Goal: Find contact information: Find contact information

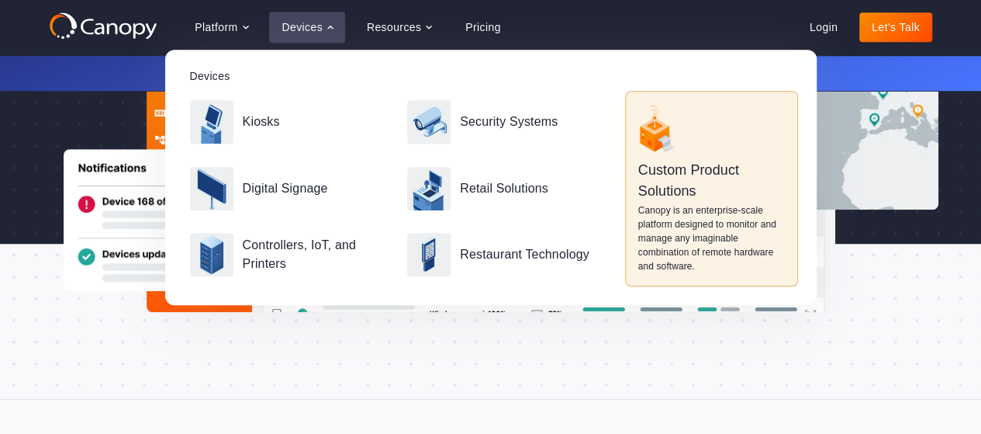
click at [0, 203] on div at bounding box center [490, 243] width 981 height 310
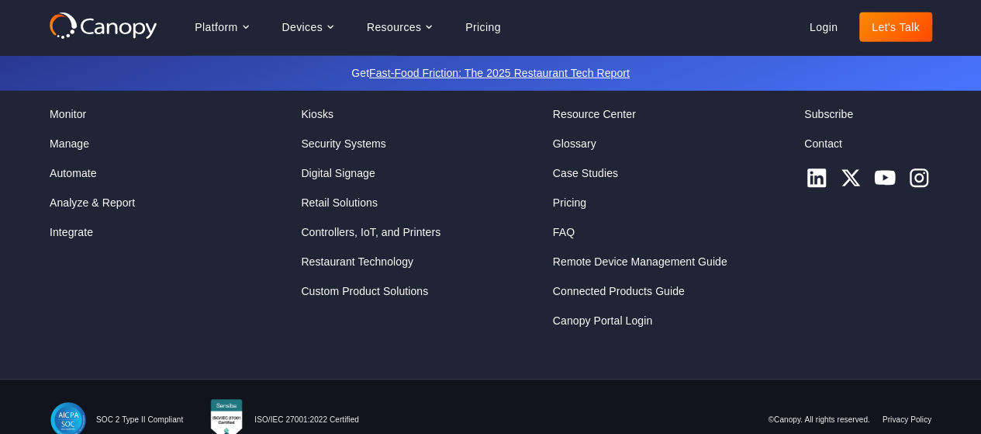
scroll to position [5059, 0]
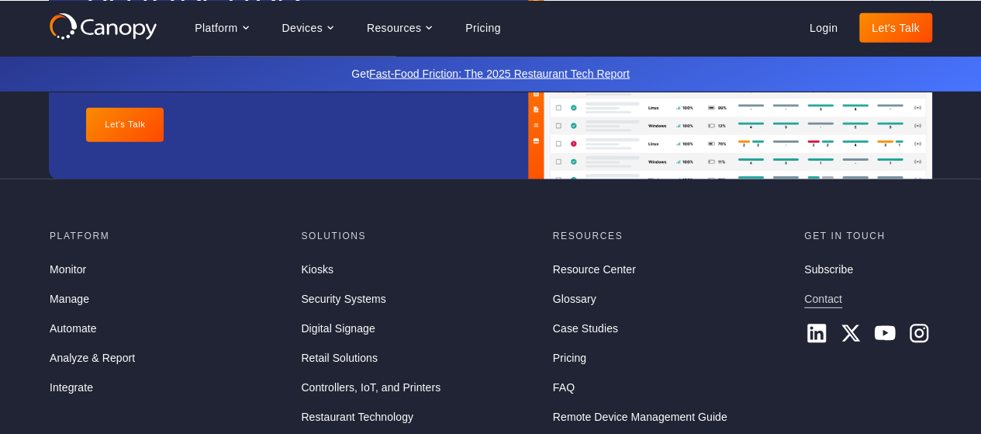
click at [833, 291] on link "Contact" at bounding box center [823, 299] width 38 height 17
click at [832, 291] on link "Contact" at bounding box center [823, 299] width 38 height 17
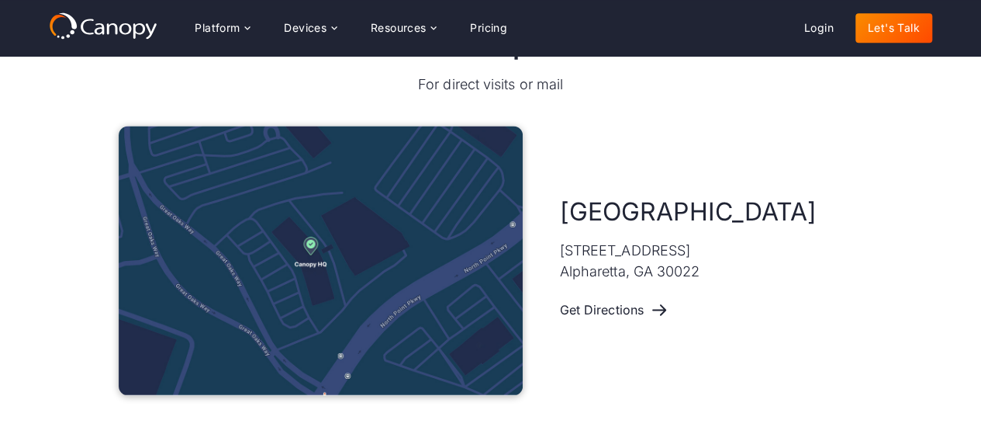
scroll to position [1241, 0]
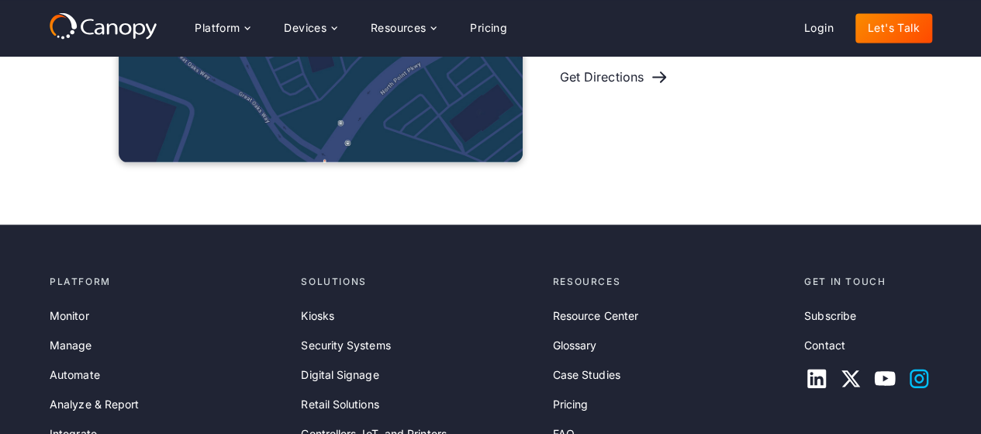
click at [915, 365] on icon at bounding box center [919, 377] width 25 height 25
click at [893, 25] on link "Let's Talk" at bounding box center [893, 27] width 77 height 29
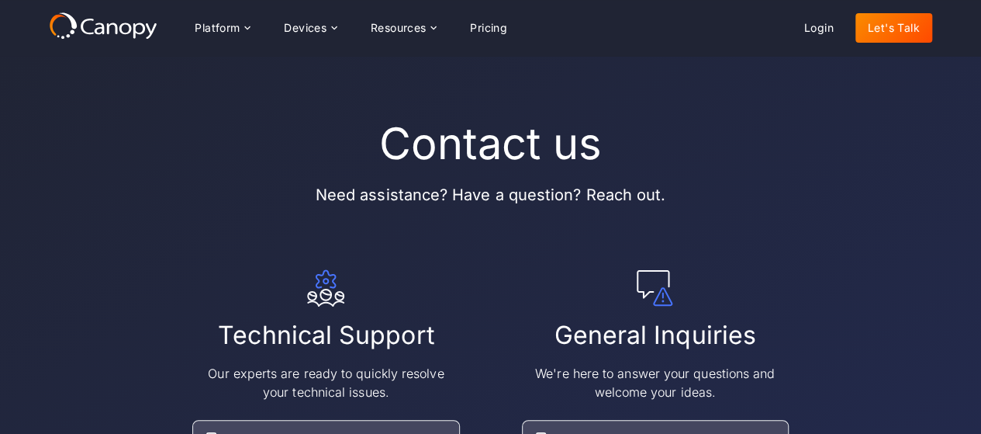
scroll to position [233, 0]
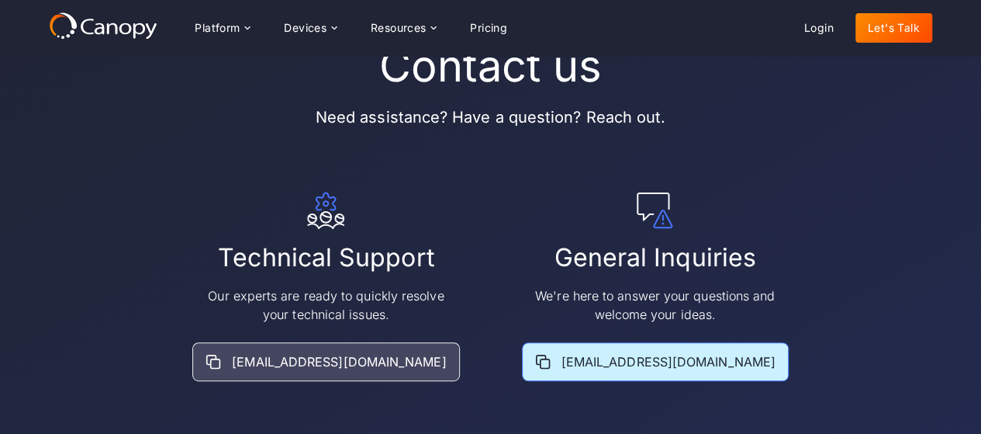
click at [551, 354] on icon at bounding box center [543, 362] width 16 height 16
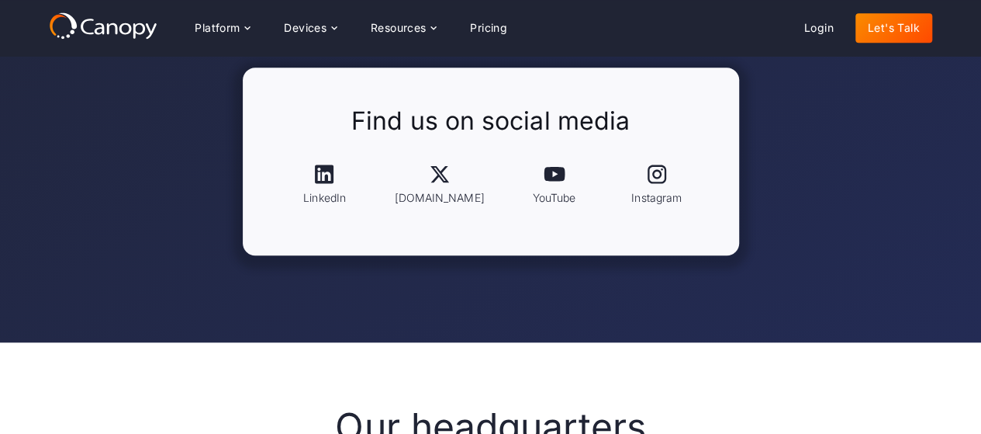
scroll to position [931, 0]
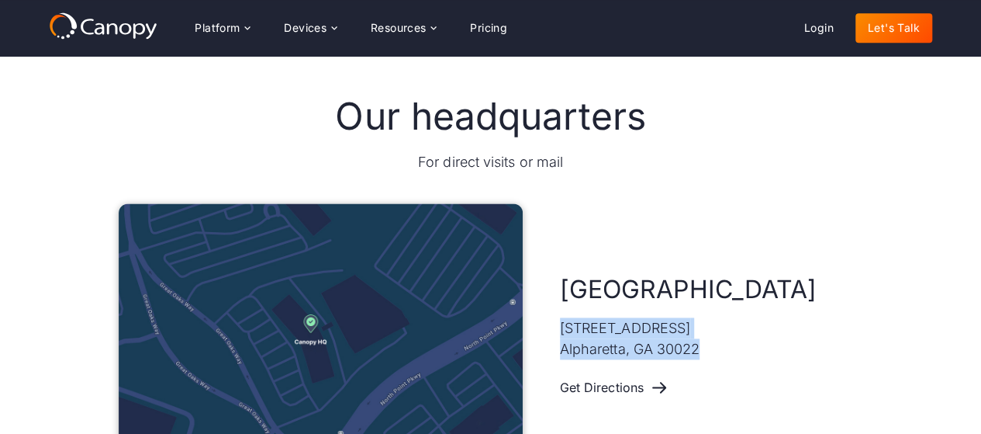
drag, startPoint x: 720, startPoint y: 223, endPoint x: 560, endPoint y: 196, distance: 161.9
click at [560, 317] on p "11475 Great Oaks Way #325 Alpharetta, GA 30022" at bounding box center [630, 338] width 140 height 42
copy p "11475 Great Oaks Way #325 Alpharetta, GA 30022"
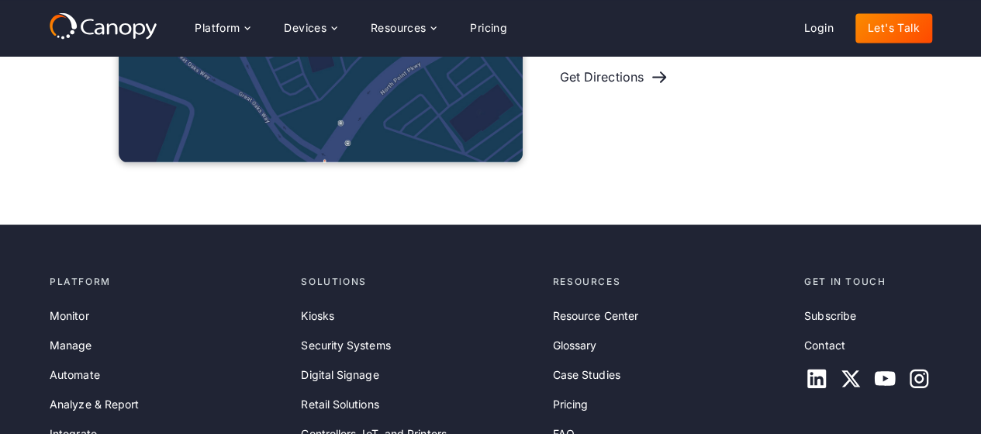
scroll to position [1335, 0]
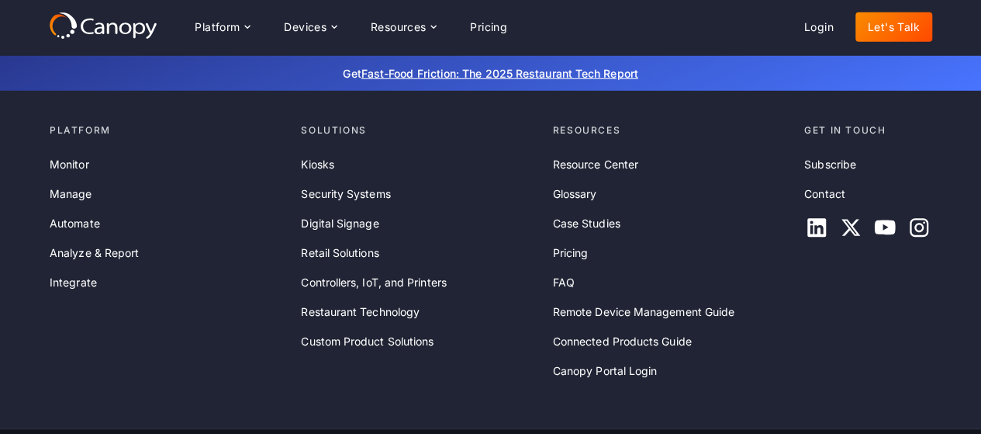
scroll to position [5078, 0]
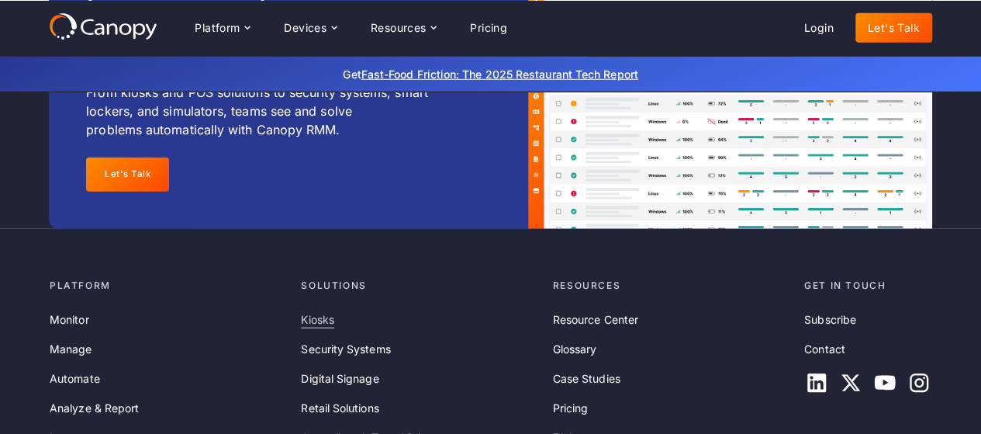
click at [333, 311] on link "Kiosks" at bounding box center [317, 319] width 33 height 17
